Goal: Task Accomplishment & Management: Complete application form

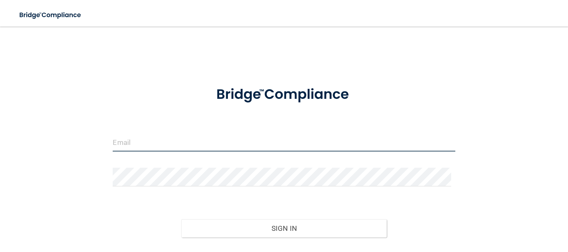
click at [236, 146] on input "email" at bounding box center [284, 142] width 342 height 19
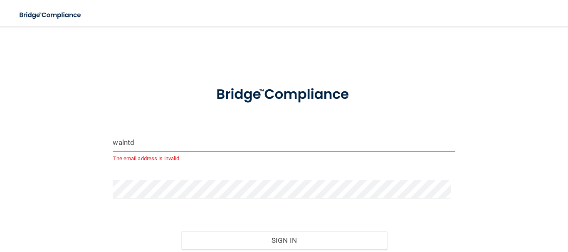
type input "[EMAIL_ADDRESS][DOMAIN_NAME]"
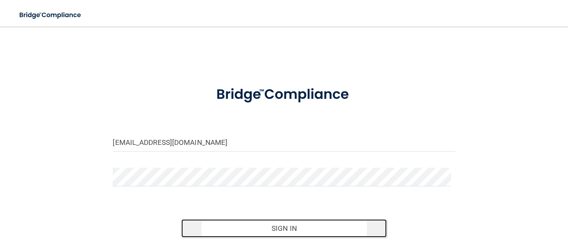
click at [306, 231] on button "Sign In" at bounding box center [283, 228] width 205 height 18
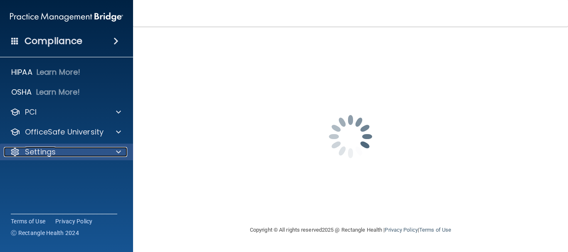
click at [121, 150] on div at bounding box center [117, 152] width 21 height 10
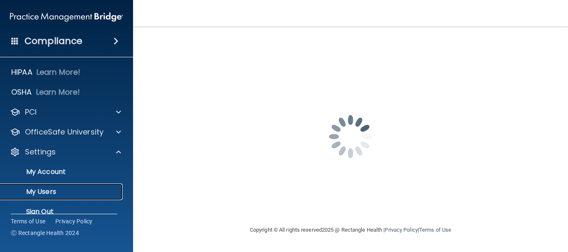
click at [50, 193] on p "My Users" at bounding box center [61, 192] width 113 height 8
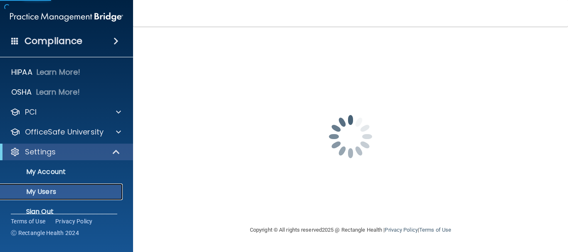
select select "20"
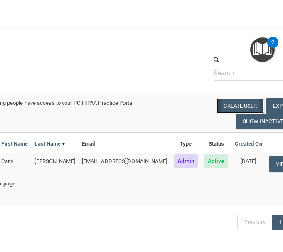
click at [217, 101] on button "Create User" at bounding box center [240, 105] width 47 height 15
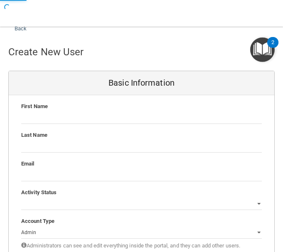
scroll to position [42, 0]
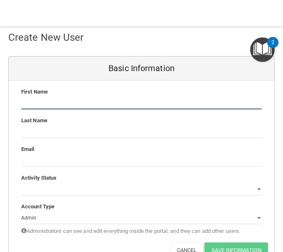
click at [68, 104] on input "text" at bounding box center [141, 103] width 241 height 12
type input "[PERSON_NAME]"
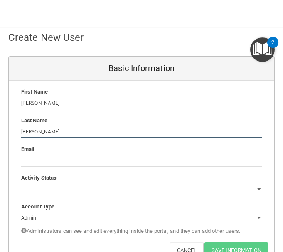
type input "[PERSON_NAME]"
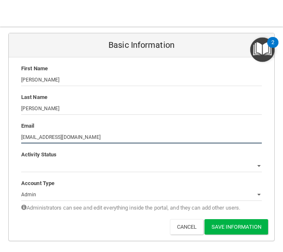
scroll to position [87, 0]
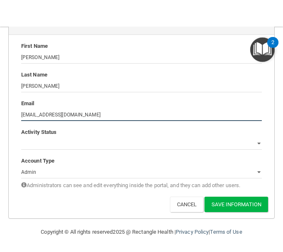
type input "[EMAIL_ADDRESS][DOMAIN_NAME]"
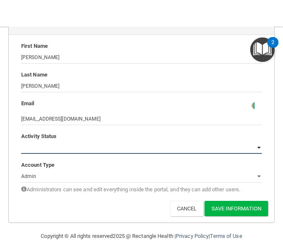
click at [239, 144] on select "Active Inactive" at bounding box center [141, 147] width 241 height 12
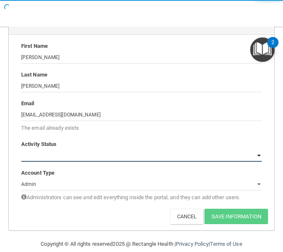
select select "active"
click at [21, 149] on select "Active Inactive" at bounding box center [141, 155] width 241 height 12
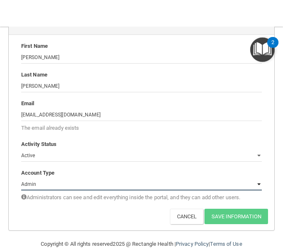
click at [77, 184] on select "Admin Member" at bounding box center [141, 184] width 241 height 12
select select "practice_member"
click at [21, 178] on select "Admin Member" at bounding box center [141, 184] width 241 height 12
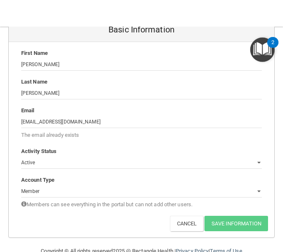
scroll to position [83, 0]
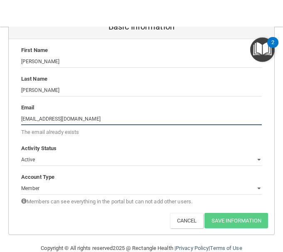
click at [89, 116] on input "[EMAIL_ADDRESS][DOMAIN_NAME]" at bounding box center [141, 119] width 241 height 12
type input "[EMAIL_ADDRESS][DOMAIN_NAME]"
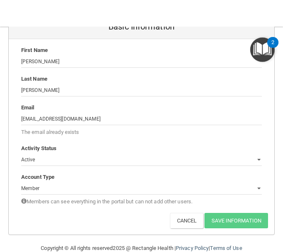
click at [103, 139] on div "First Name [PERSON_NAME] [PERSON_NAME] Last Name [PERSON_NAME] Email [EMAIL_ADD…" at bounding box center [142, 136] width 266 height 195
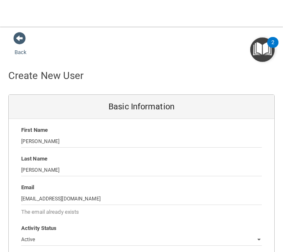
scroll to position [0, 0]
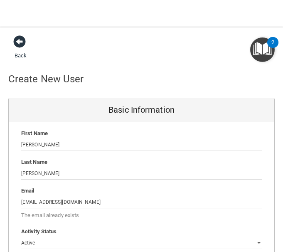
click at [16, 42] on span at bounding box center [19, 41] width 12 height 12
select select "20"
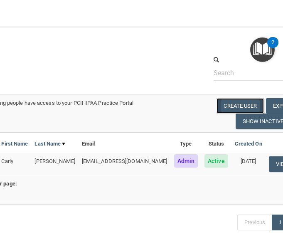
click at [224, 102] on button "Create User" at bounding box center [240, 105] width 47 height 15
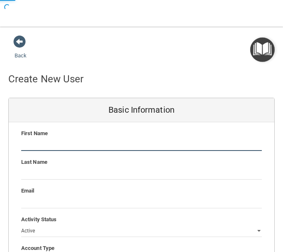
drag, startPoint x: 56, startPoint y: 150, endPoint x: 56, endPoint y: 145, distance: 5.0
click at [56, 150] on input "text" at bounding box center [141, 144] width 241 height 12
click at [113, 143] on input "text" at bounding box center [141, 144] width 241 height 12
paste input "[EMAIL_ADDRESS][DOMAIN_NAME]"
drag, startPoint x: 66, startPoint y: 144, endPoint x: 0, endPoint y: 143, distance: 66.5
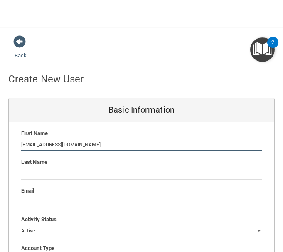
click at [0, 143] on html "Compliance HIPAA Learn More! OSHA Learn More! PCI PCI Compliance Merchant Savin…" at bounding box center [141, 126] width 283 height 252
type input "[PERSON_NAME]"
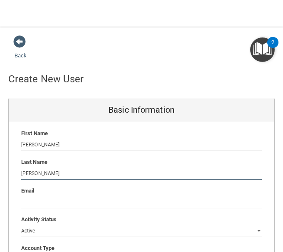
type input "[PERSON_NAME]"
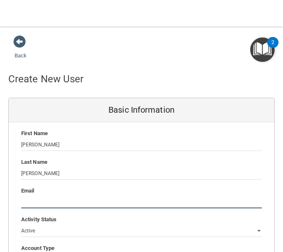
paste input "[EMAIL_ADDRESS][DOMAIN_NAME]"
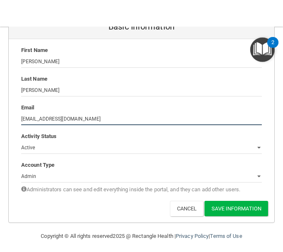
type input "[EMAIL_ADDRESS][DOMAIN_NAME]"
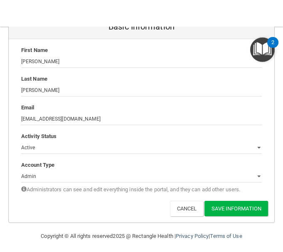
click at [63, 167] on div "Account Type" at bounding box center [141, 165] width 253 height 10
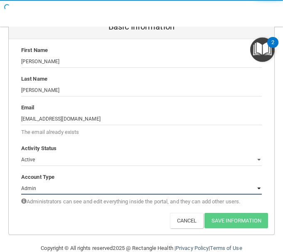
click at [67, 185] on select "Admin Member" at bounding box center [141, 188] width 241 height 12
select select "practice_member"
click at [21, 182] on select "Admin Member" at bounding box center [141, 188] width 241 height 12
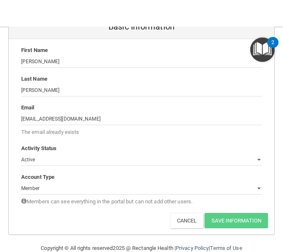
click at [113, 218] on div "Deactivate Reset Password Edit Cancel Save Information" at bounding box center [142, 220] width 266 height 15
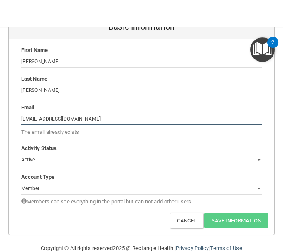
click at [92, 118] on input "[EMAIL_ADDRESS][DOMAIN_NAME]" at bounding box center [141, 119] width 241 height 12
type input "[EMAIL_ADDRESS][DOMAIN_NAME]"
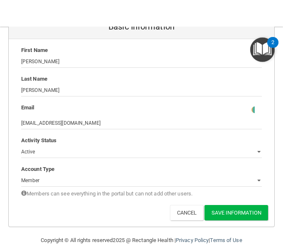
click at [97, 140] on div "First Name [PERSON_NAME] [PERSON_NAME] Last Name [PERSON_NAME] Email [EMAIL_ADD…" at bounding box center [142, 132] width 266 height 187
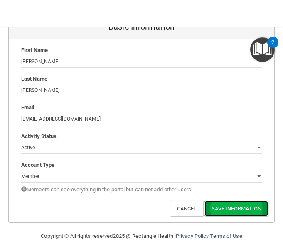
click at [217, 206] on button "Save Information" at bounding box center [236, 208] width 64 height 15
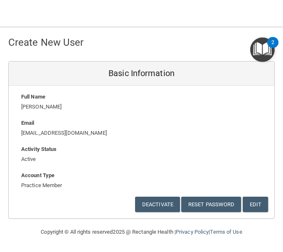
scroll to position [37, 0]
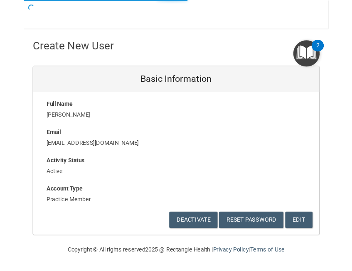
scroll to position [92, 0]
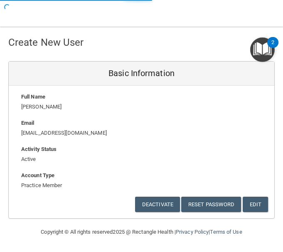
select select "20"
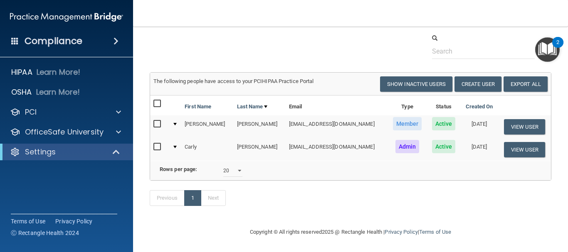
scroll to position [66, 0]
